Goal: Transaction & Acquisition: Subscribe to service/newsletter

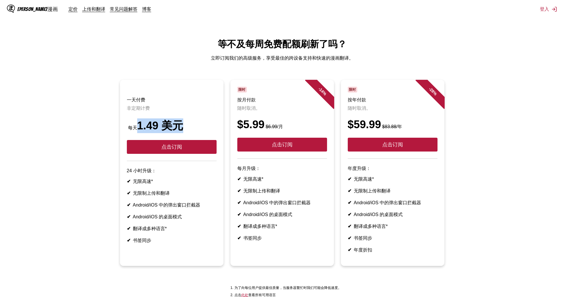
drag, startPoint x: 139, startPoint y: 129, endPoint x: 184, endPoint y: 127, distance: 44.9
click at [184, 127] on div "每天 1.49 美元" at bounding box center [172, 125] width 90 height 15
drag, startPoint x: 237, startPoint y: 129, endPoint x: 263, endPoint y: 129, distance: 26.2
click at [263, 129] on article "- 14 % 限时 按月付款 随时取消。 $5.99 $6.99 /月 点击订阅 每月升级： ✔ 无限高速* ✔ 无限制上传和翻译 ✔ Android/iOS…" at bounding box center [282, 173] width 104 height 186
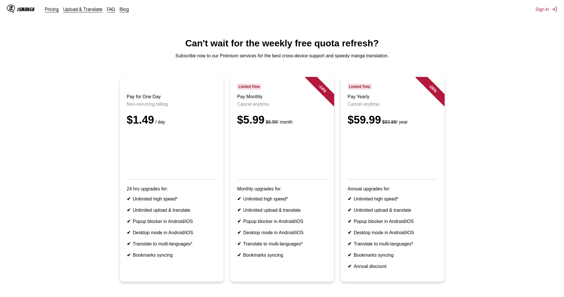
scroll to position [29, 0]
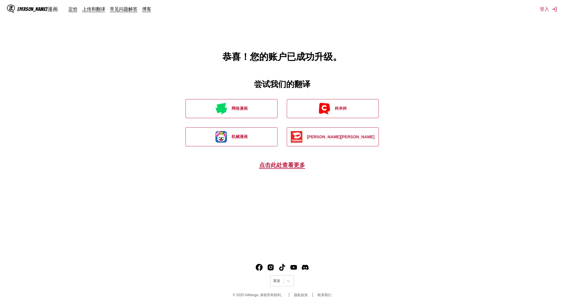
click at [132, 74] on main "恭喜！您的账户已成功升级。 尝试我们的翻译 网络漫画 科米科 机械漫画 [PERSON_NAME][PERSON_NAME] 点击此处查看更多" at bounding box center [282, 126] width 564 height 252
